Goal: Check status: Check status

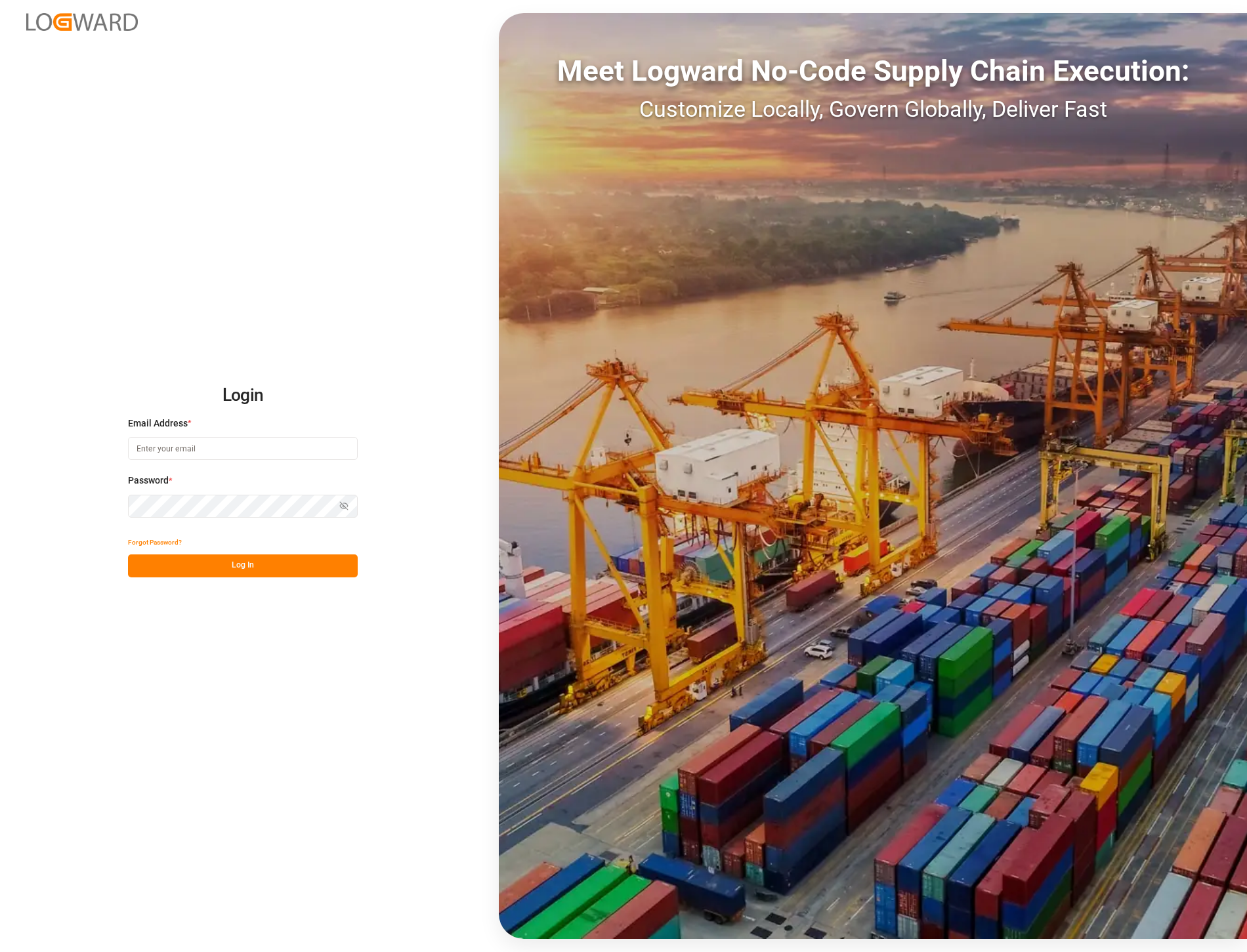
type input "[PERSON_NAME][EMAIL_ADDRESS][PERSON_NAME][DOMAIN_NAME]"
click at [273, 559] on button "Log In" at bounding box center [243, 566] width 230 height 23
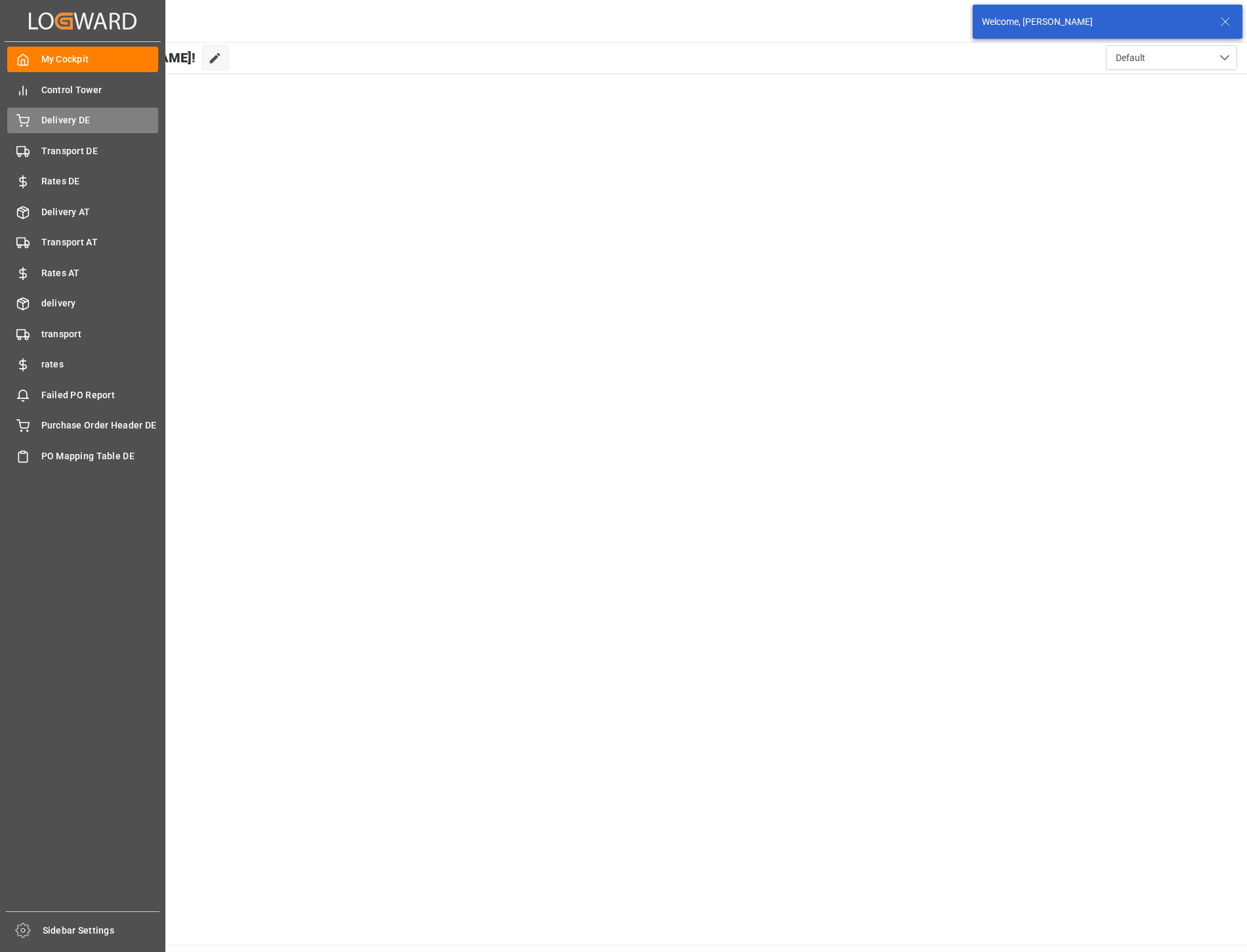
click at [66, 122] on span "Delivery DE" at bounding box center [100, 120] width 117 height 14
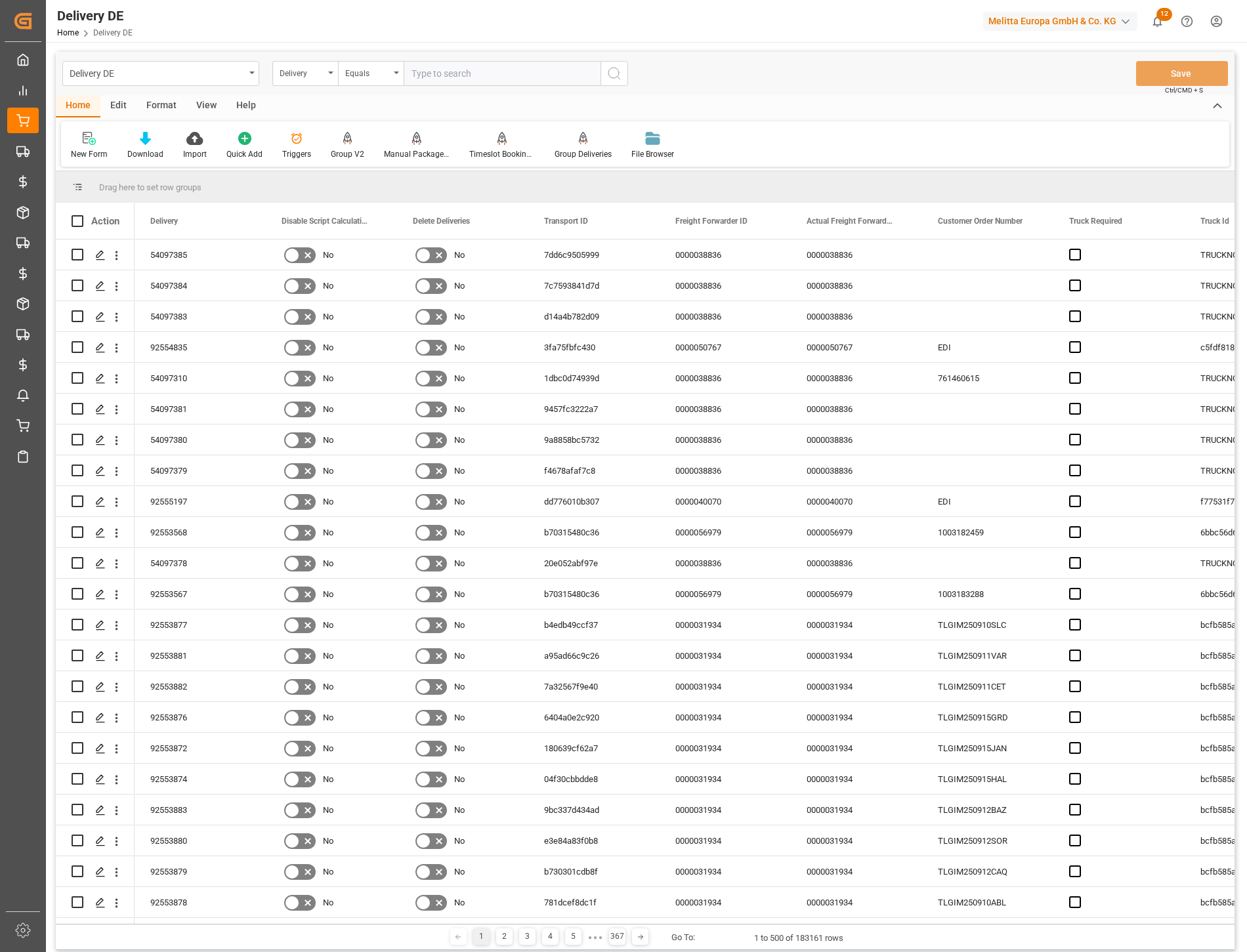
click at [448, 75] on input "text" at bounding box center [502, 74] width 197 height 25
type input "54097332"
click at [628, 72] on button "search button" at bounding box center [614, 74] width 28 height 25
